Goal: Check status

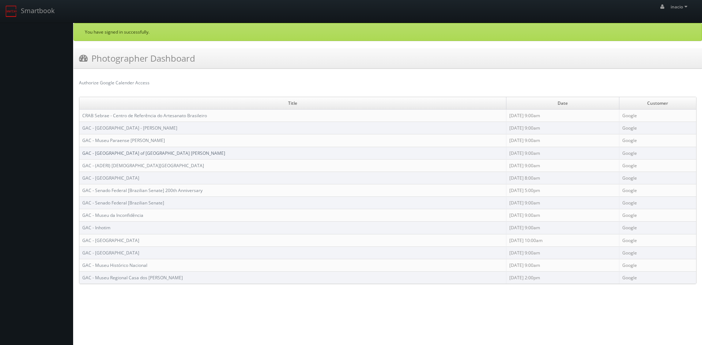
click at [171, 154] on link "GAC - [GEOGRAPHIC_DATA] of [GEOGRAPHIC_DATA] [PERSON_NAME]" at bounding box center [153, 153] width 143 height 6
